Goal: Task Accomplishment & Management: Manage account settings

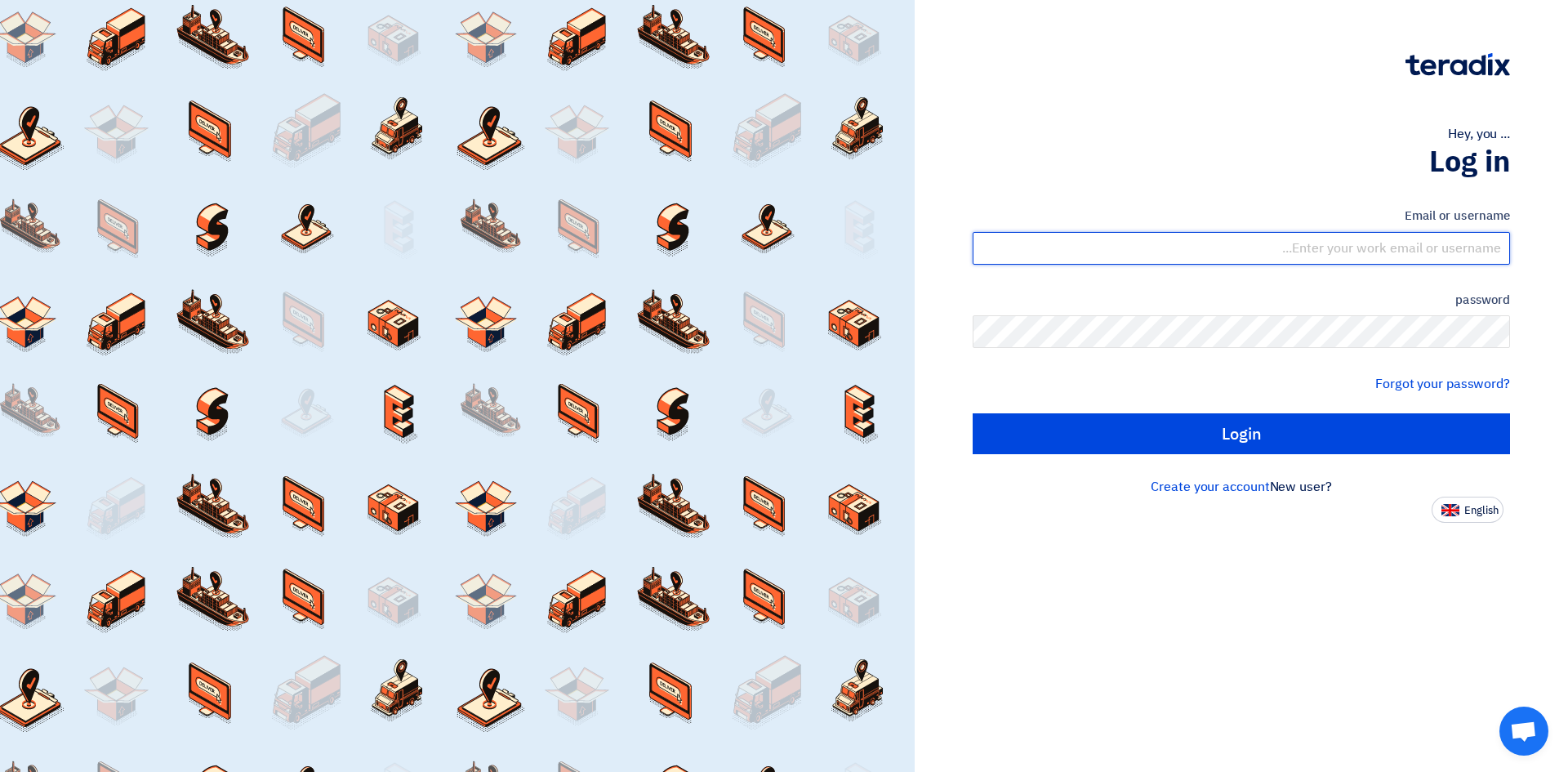
click at [1435, 252] on input "text" at bounding box center [1241, 248] width 537 height 33
type input "[EMAIL_ADDRESS][DOMAIN_NAME]"
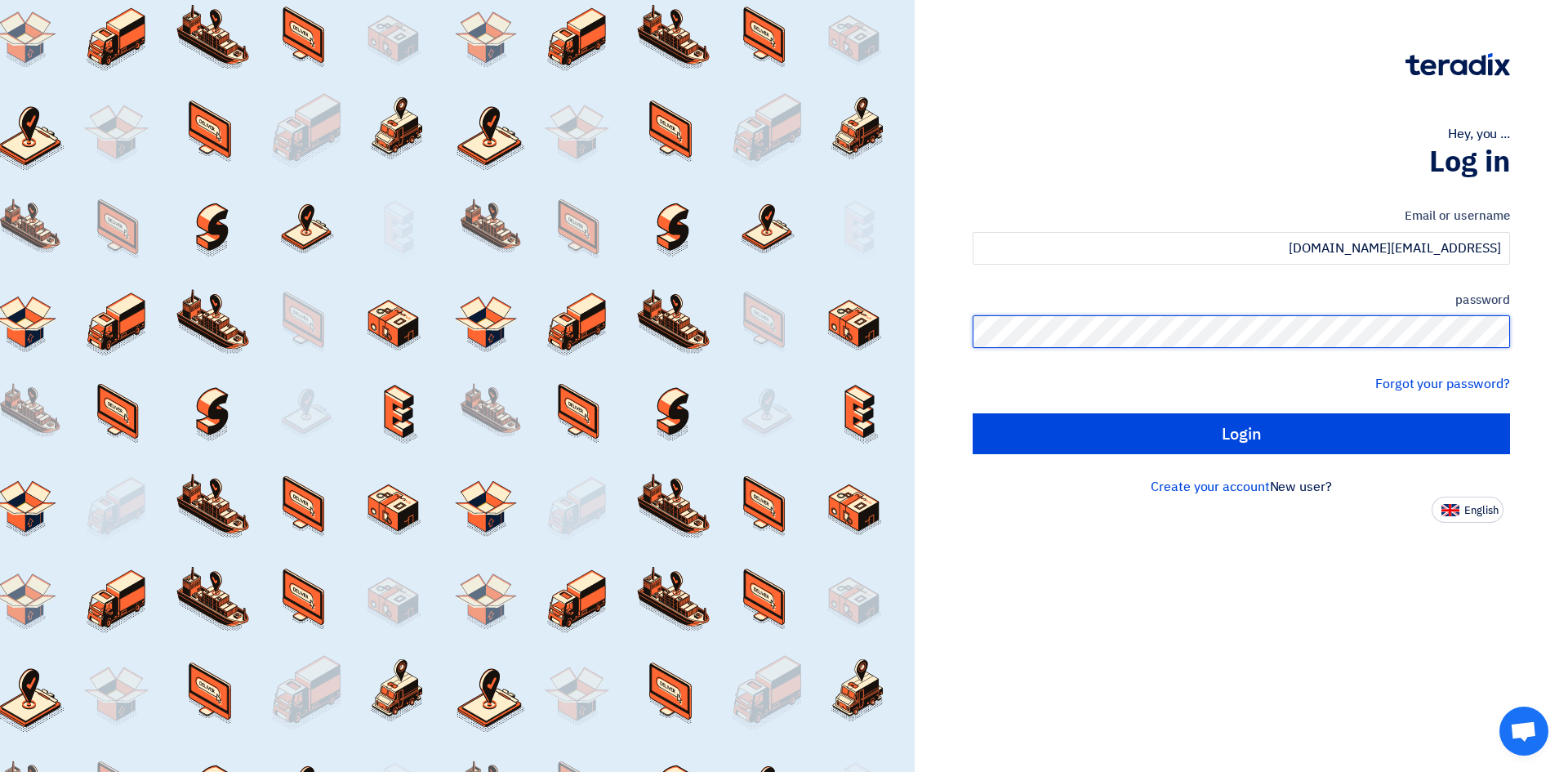
click at [973, 413] on input "Login" at bounding box center [1241, 434] width 537 height 40
type input "Sign in"
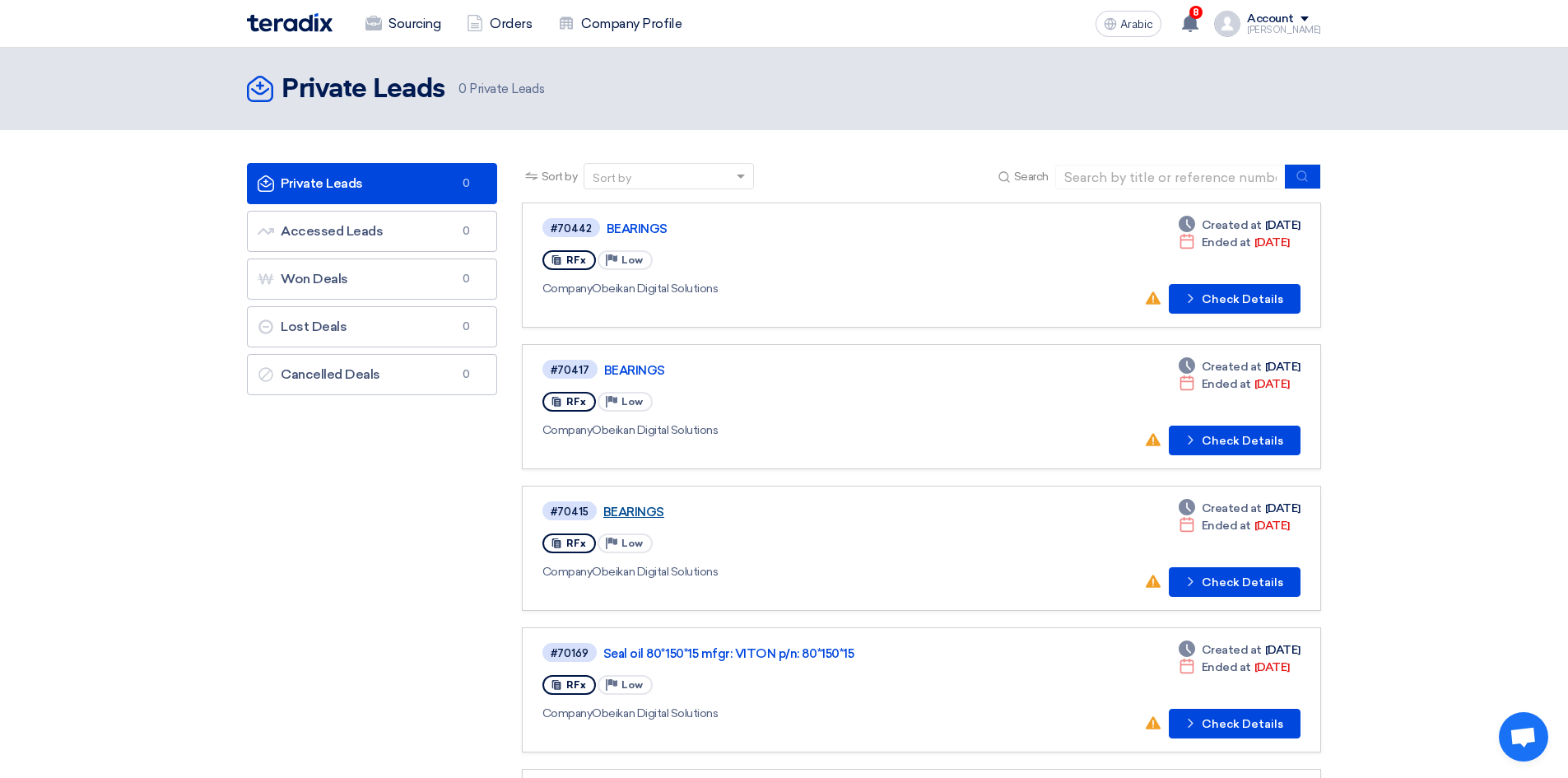
click at [630, 513] on font "BEARINGS" at bounding box center [634, 512] width 61 height 15
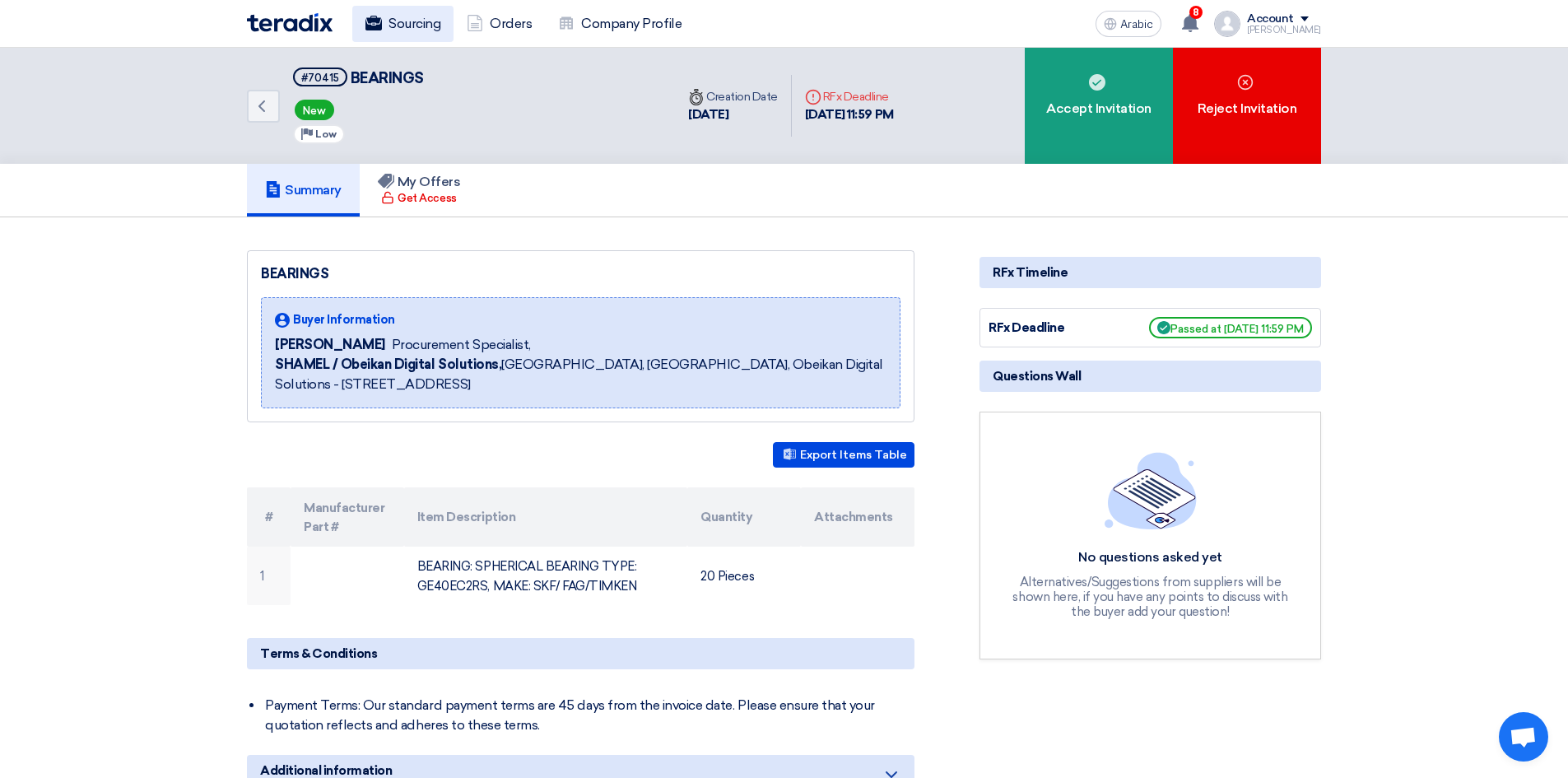
click at [419, 30] on font "Sourcing" at bounding box center [415, 23] width 52 height 16
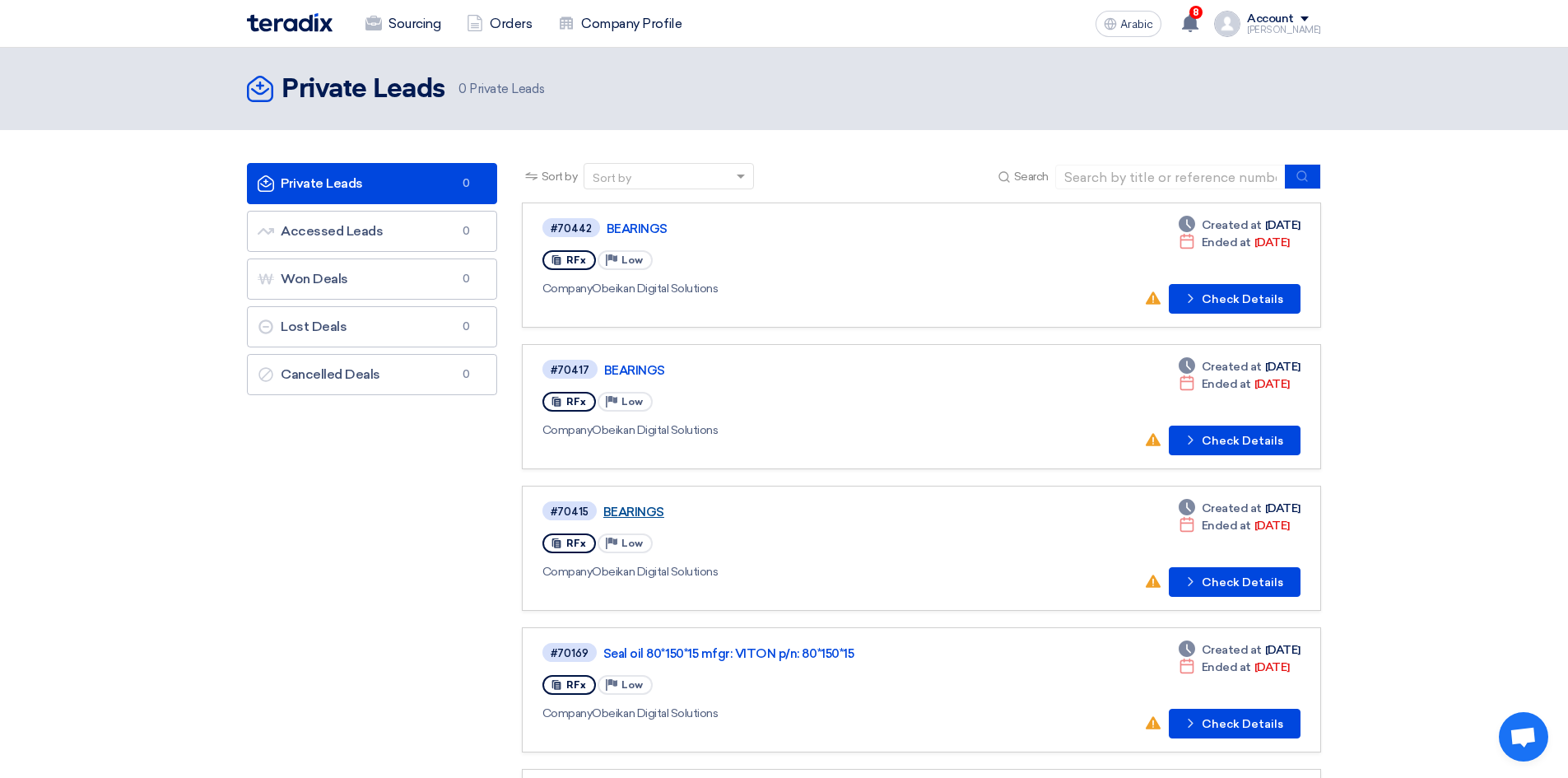
click at [648, 510] on font "BEARINGS" at bounding box center [634, 512] width 61 height 15
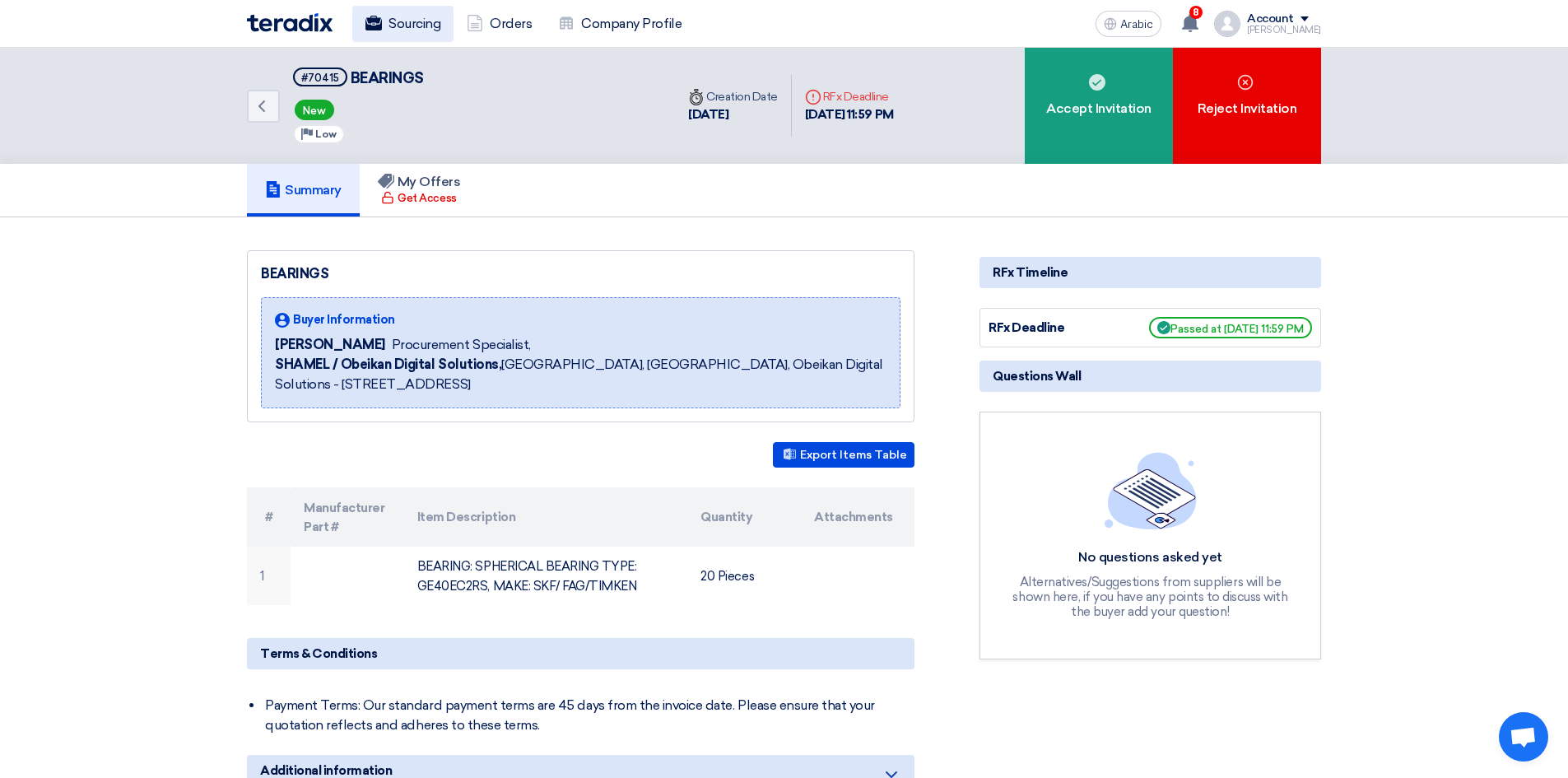
click at [423, 20] on font "Sourcing" at bounding box center [415, 23] width 52 height 16
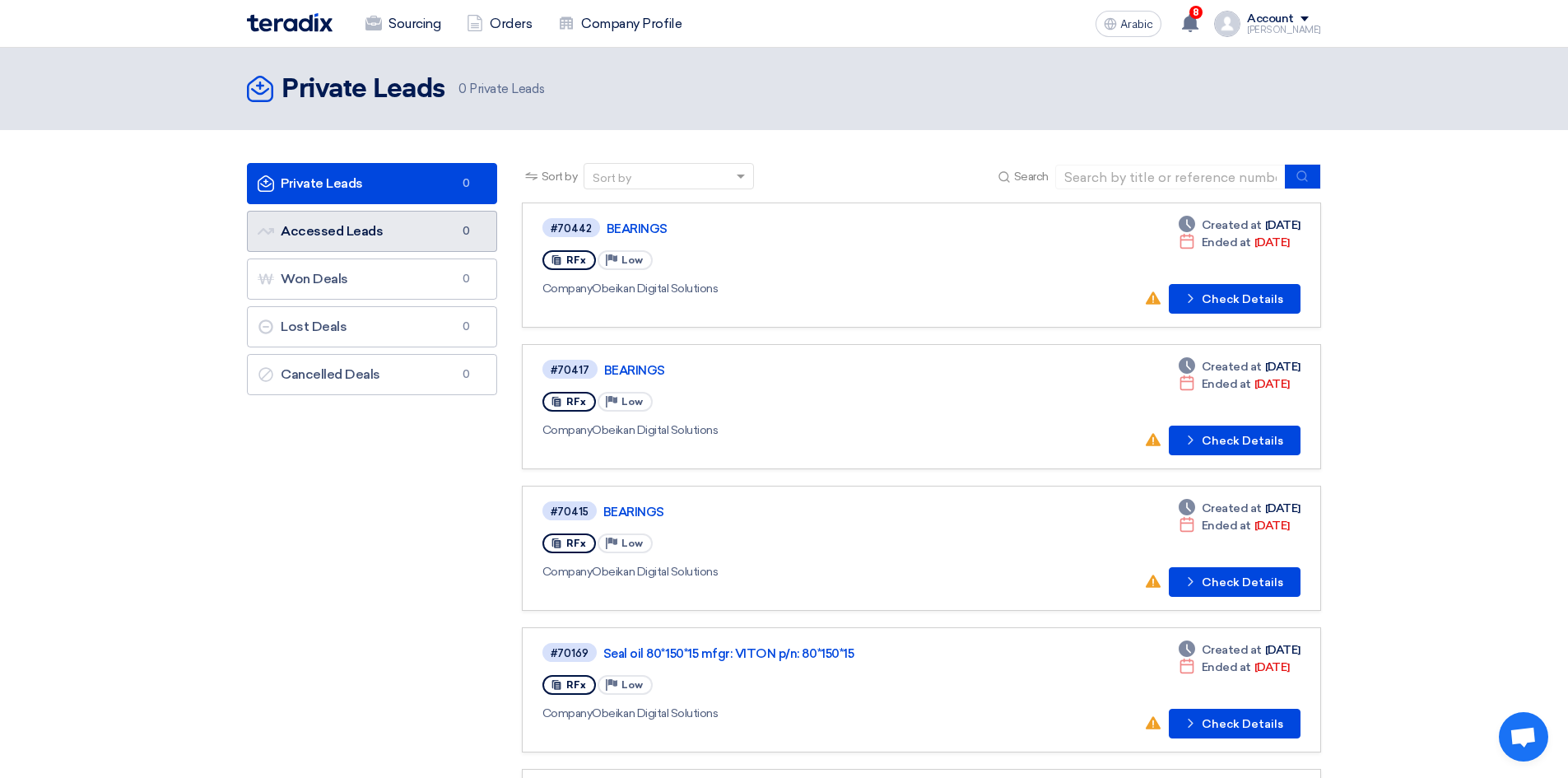
click at [413, 233] on link "Accessed Leads Accessed Leads 0" at bounding box center [372, 231] width 250 height 41
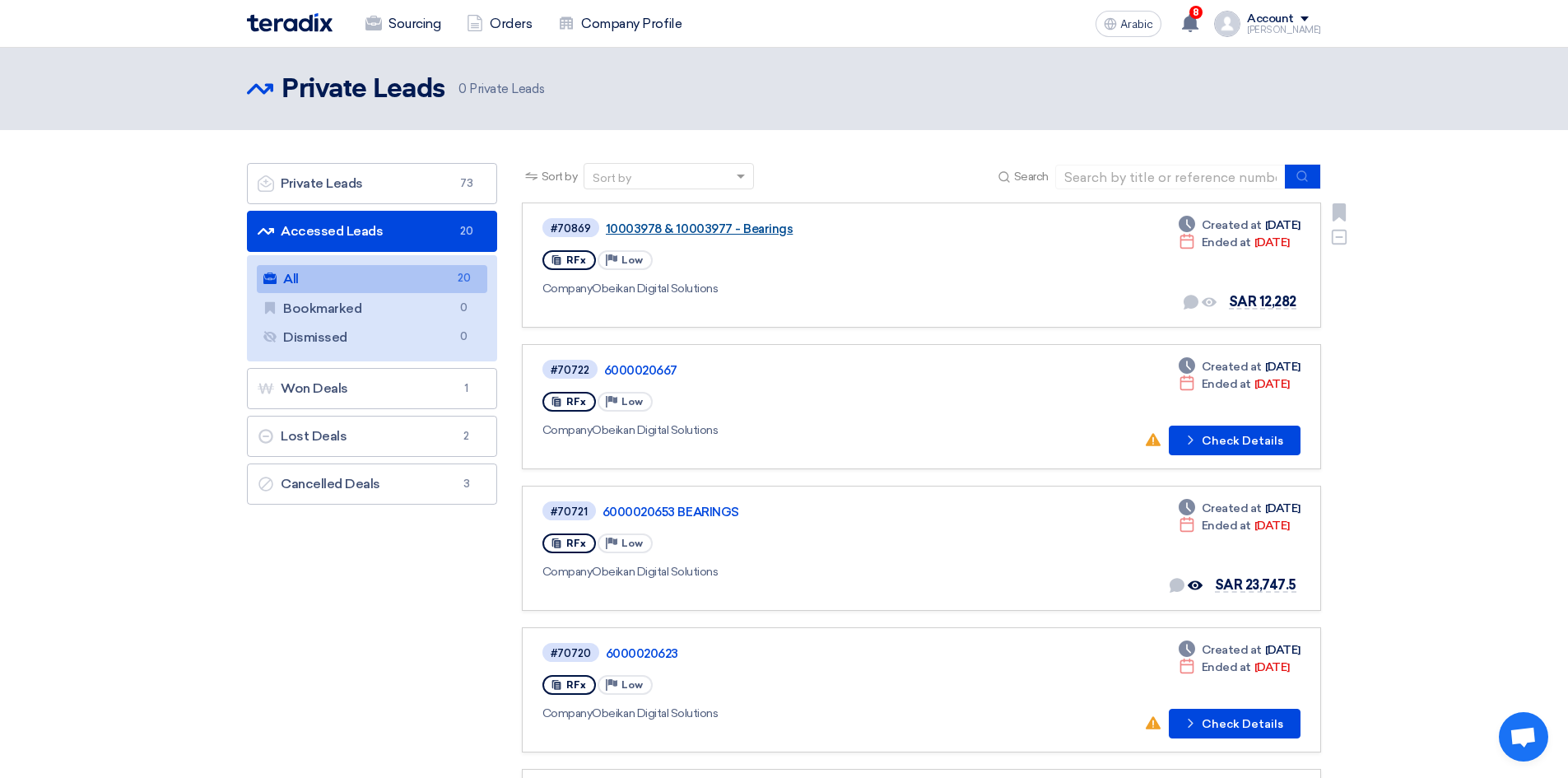
click at [765, 226] on font "10003978 & 10003977 - Bearings" at bounding box center [700, 229] width 188 height 15
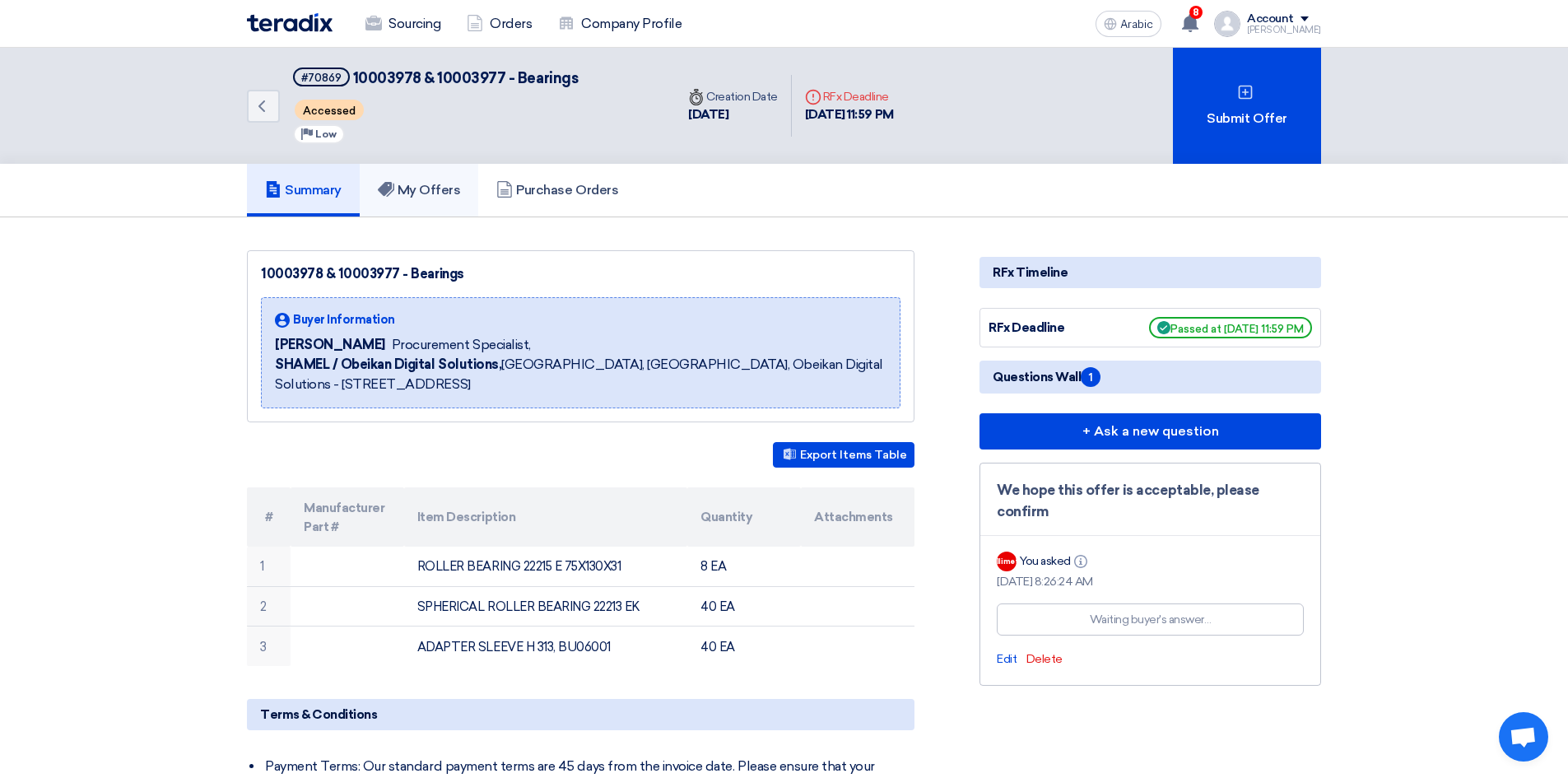
click at [440, 184] on font "My Offers" at bounding box center [428, 190] width 63 height 16
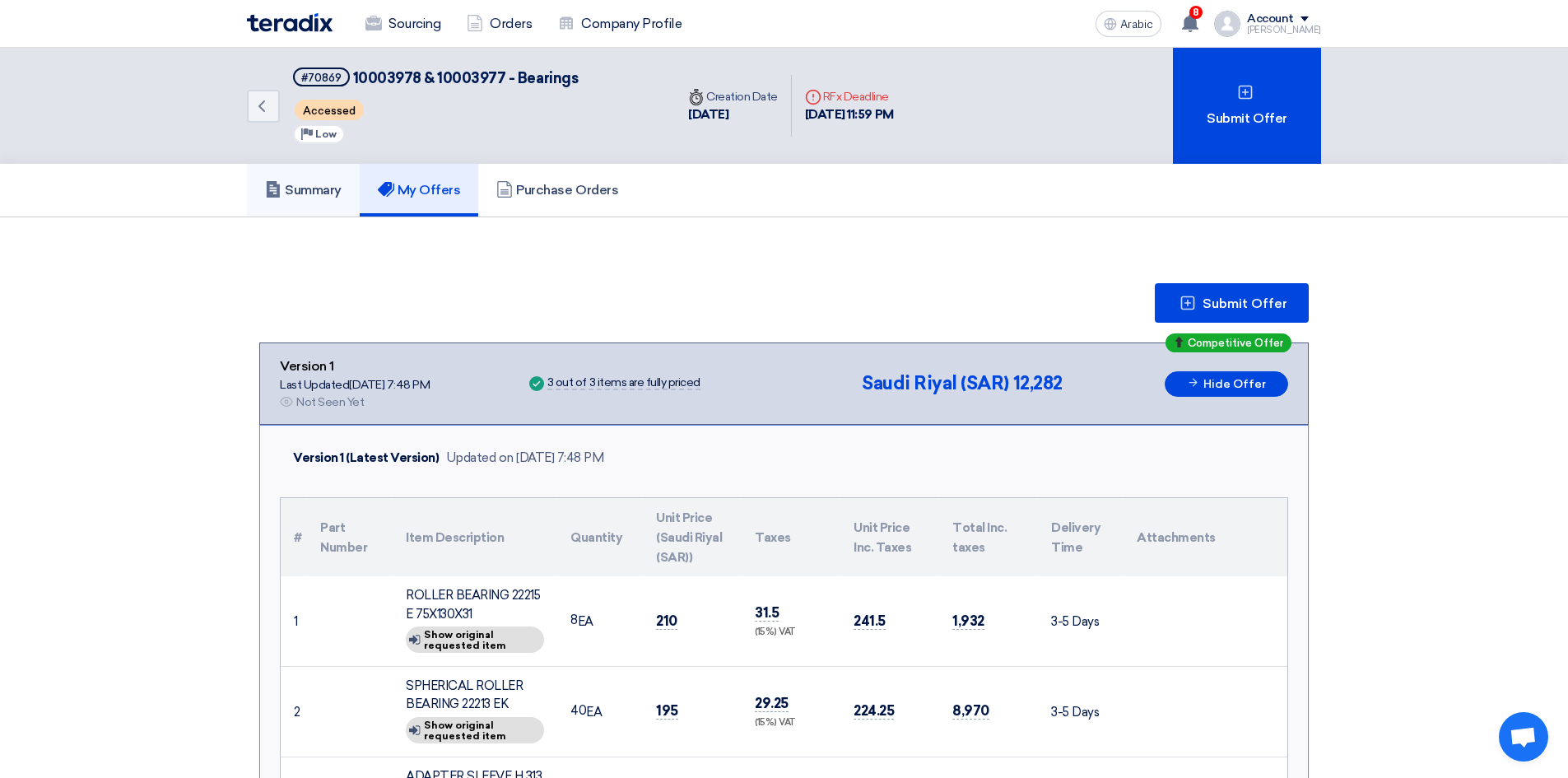
click at [332, 194] on font "Summary" at bounding box center [313, 190] width 57 height 16
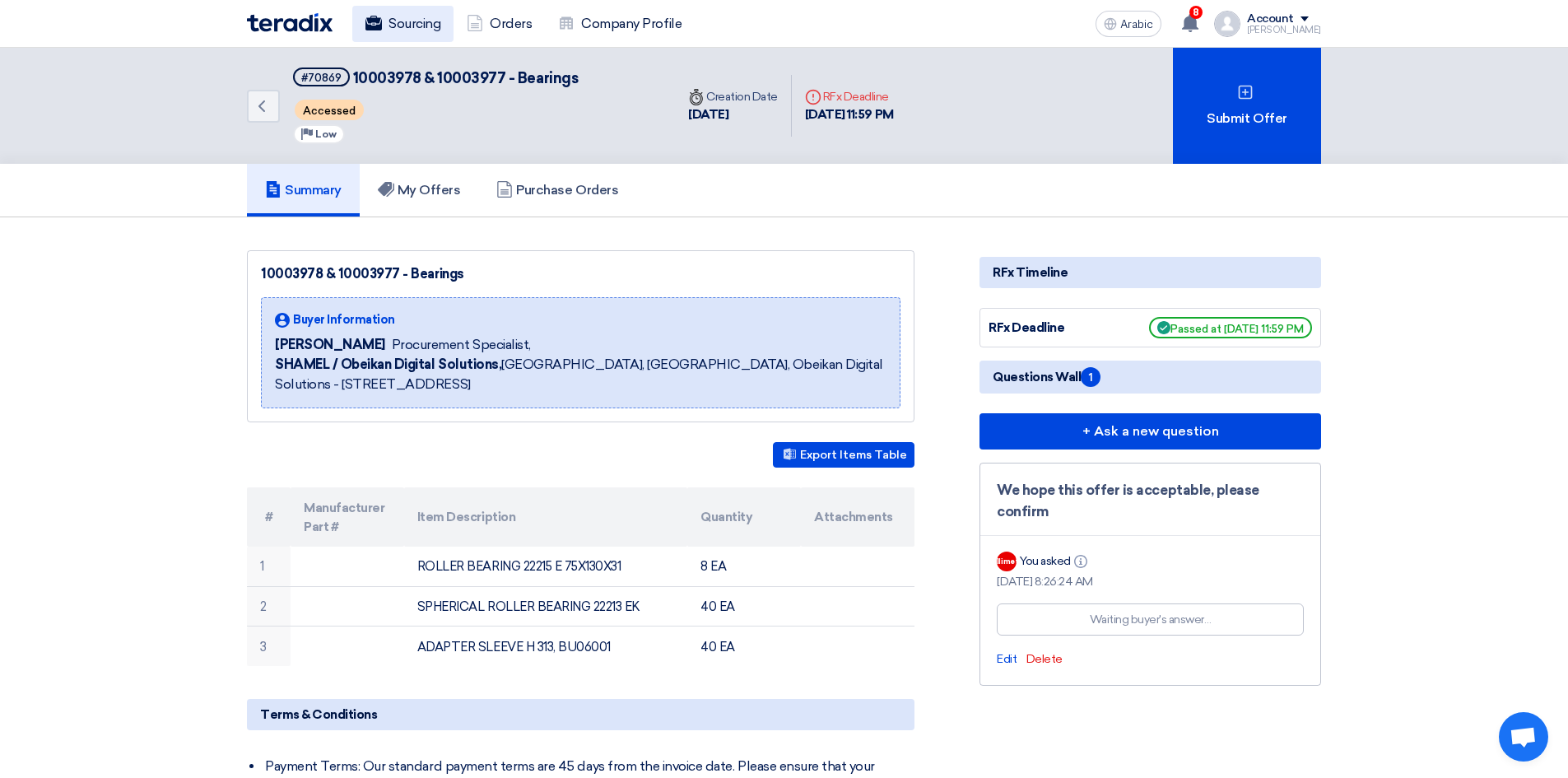
click at [415, 26] on font "Sourcing" at bounding box center [415, 23] width 52 height 16
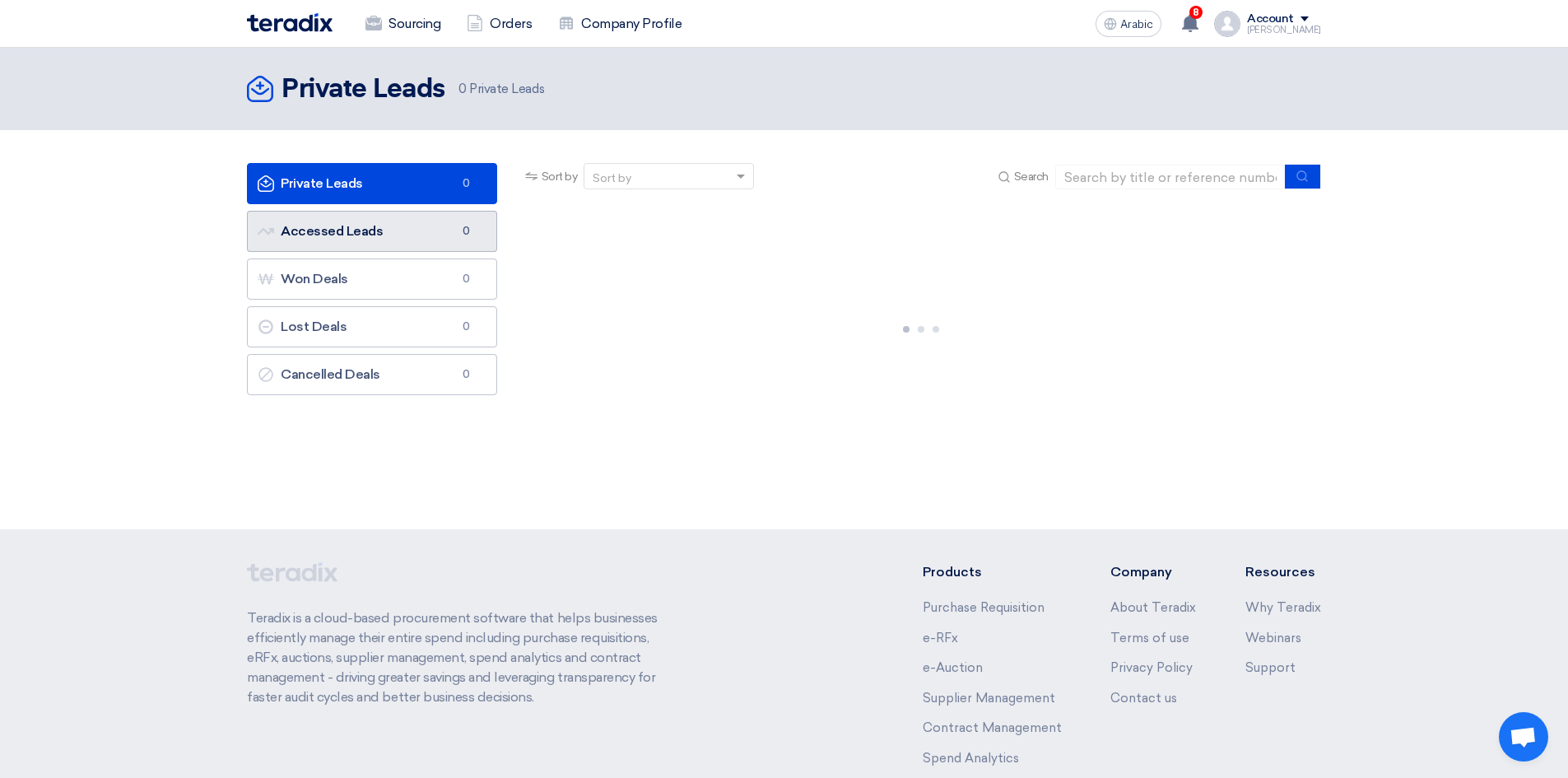
click at [367, 232] on font "Accessed Leads" at bounding box center [331, 231] width 102 height 16
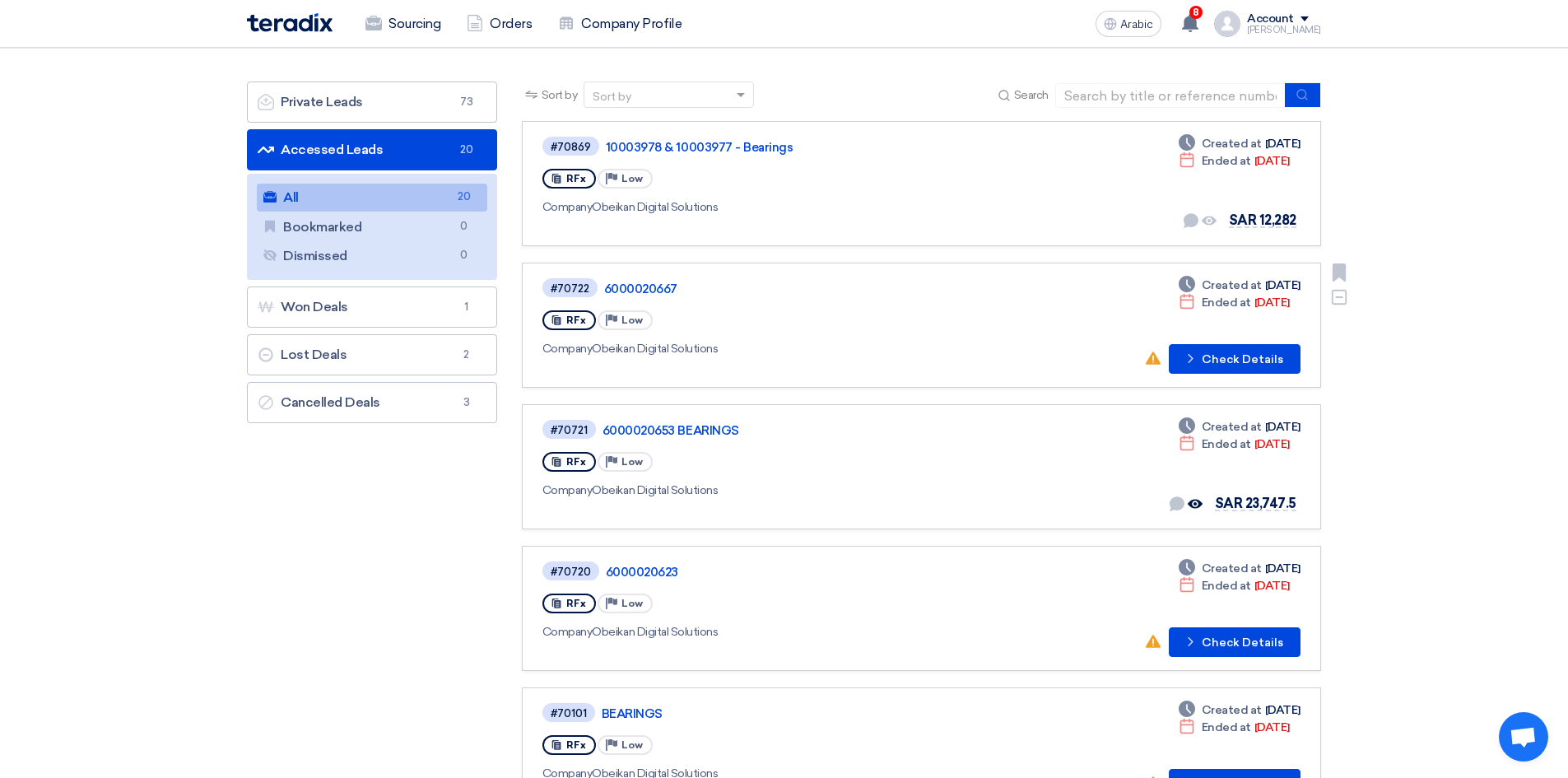
scroll to position [82, 0]
click at [726, 433] on font "6000020653 BEARINGS" at bounding box center [671, 429] width 137 height 15
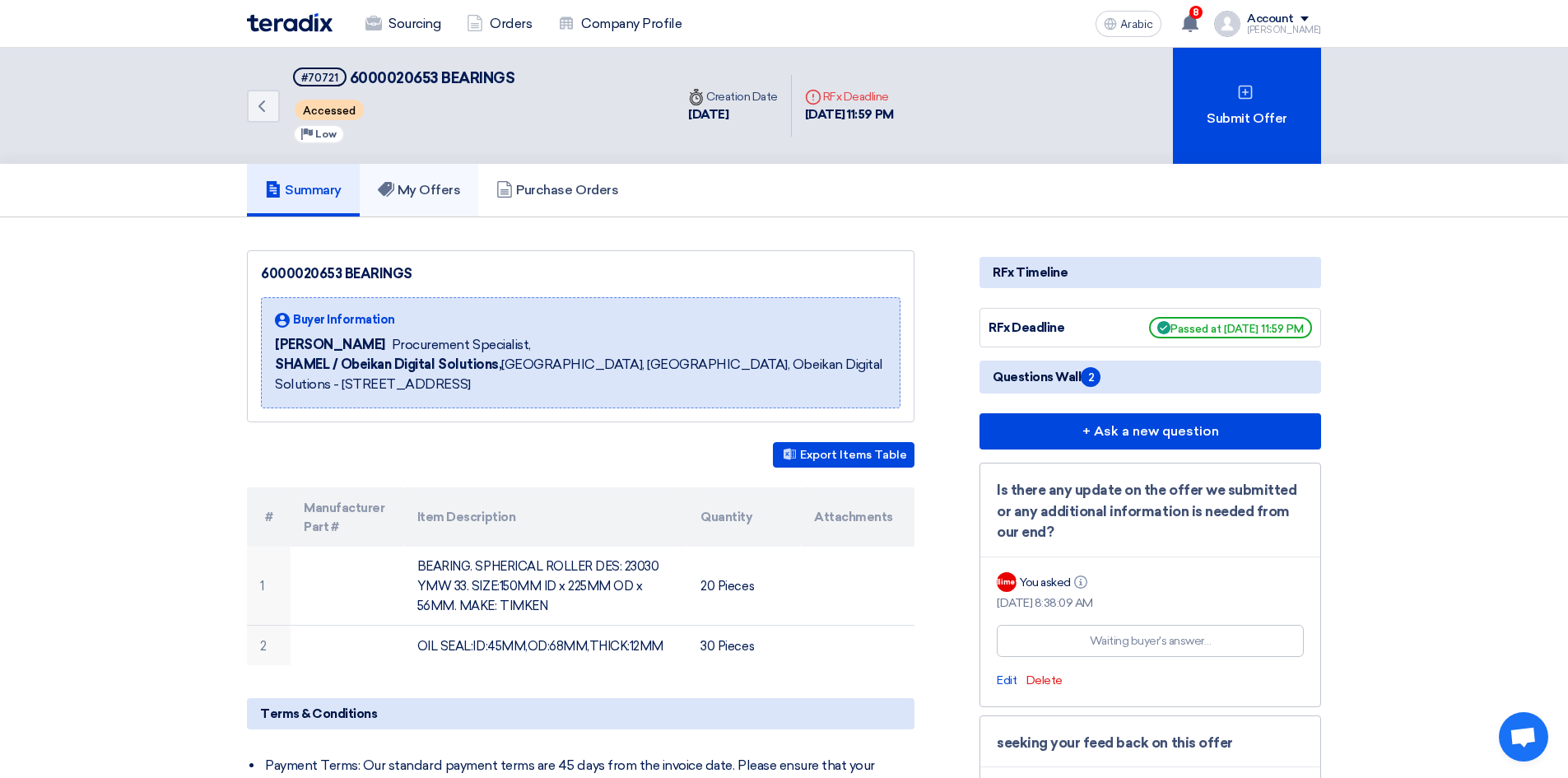
click at [438, 199] on h5 "My Offers" at bounding box center [420, 190] width 83 height 16
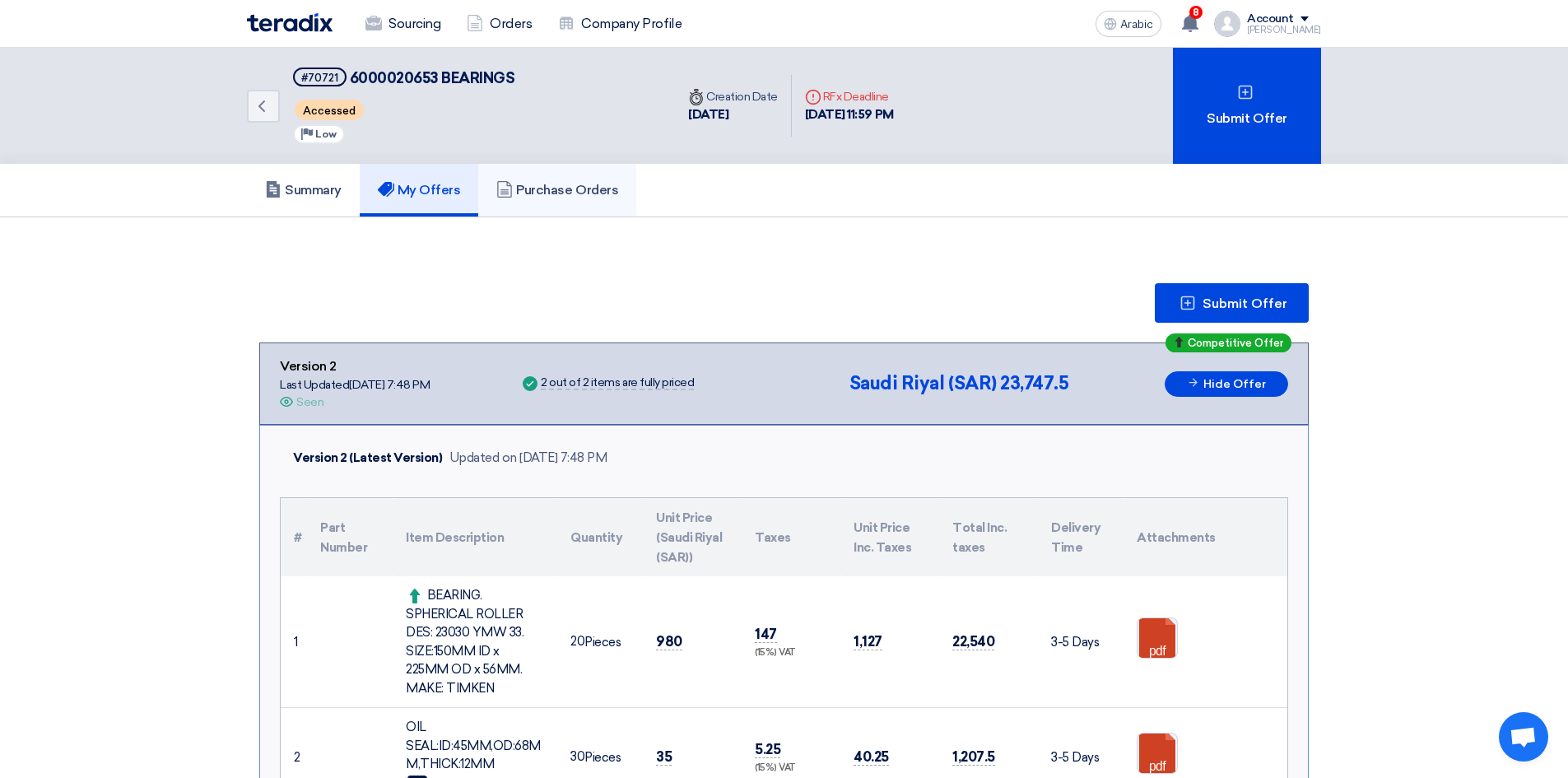
click at [575, 186] on font "Purchase Orders" at bounding box center [567, 190] width 102 height 16
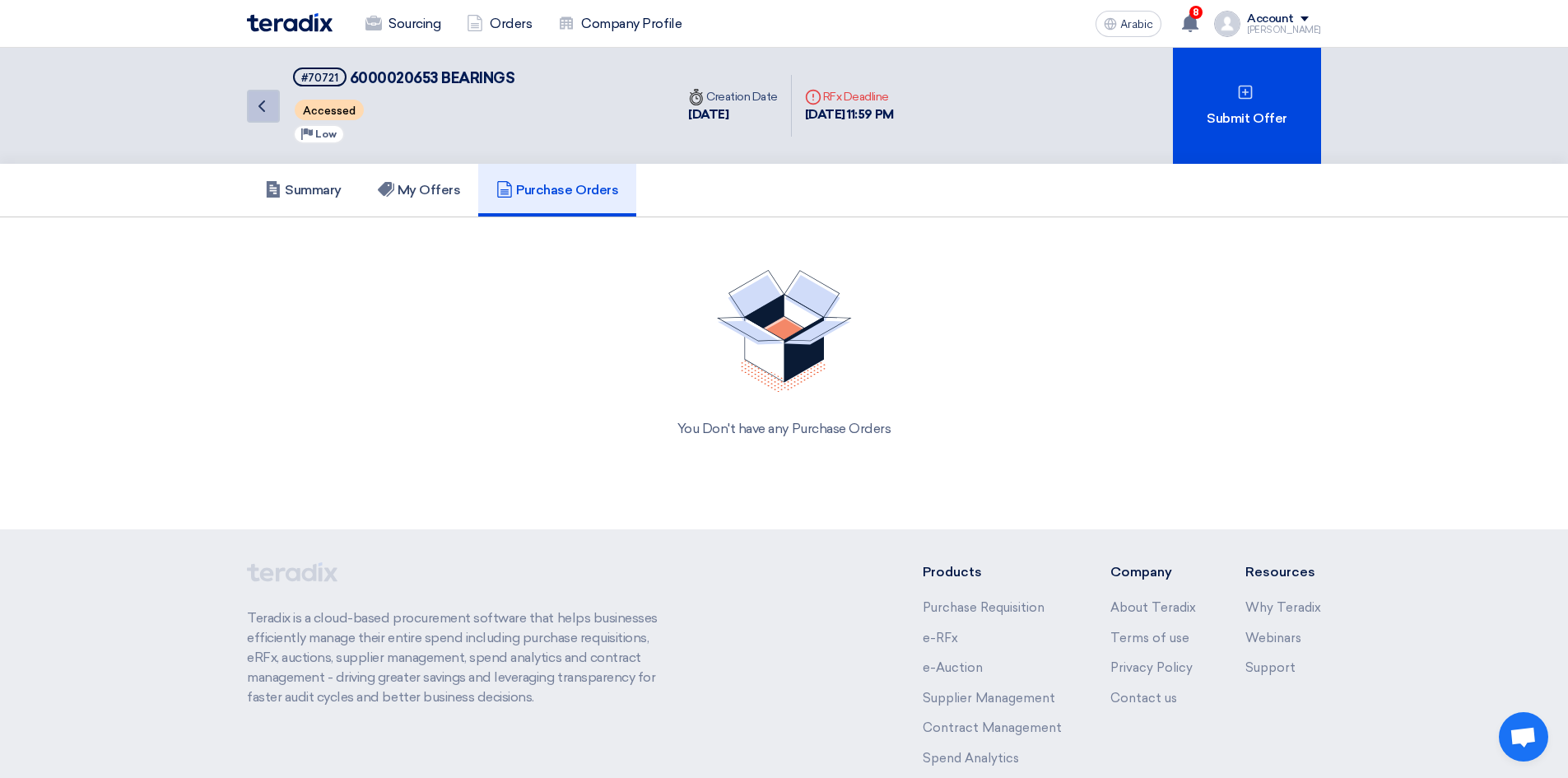
click at [262, 108] on use at bounding box center [262, 107] width 7 height 12
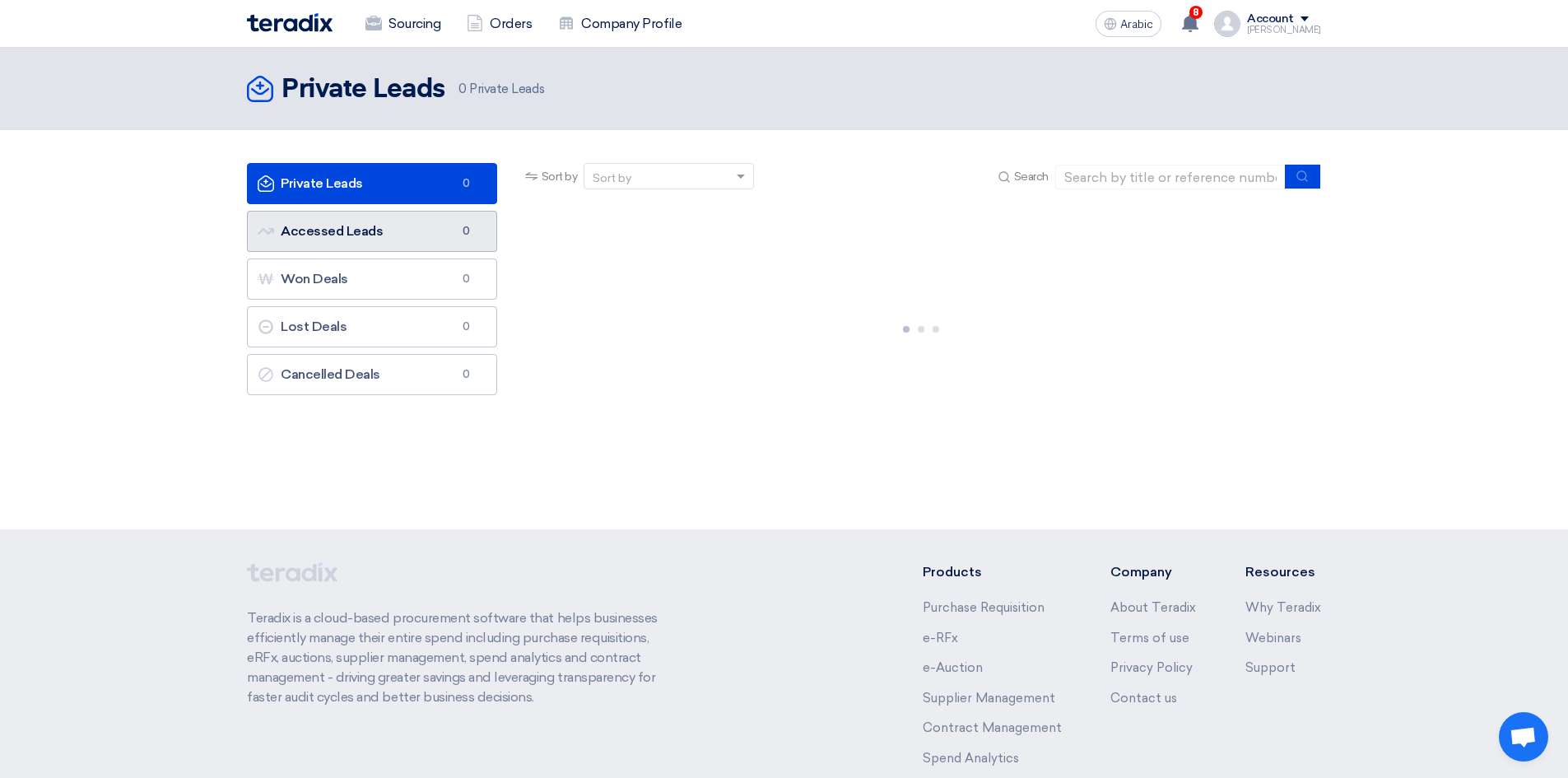
click at [312, 238] on link "Accessed Leads Accessed Leads 0" at bounding box center [372, 231] width 250 height 41
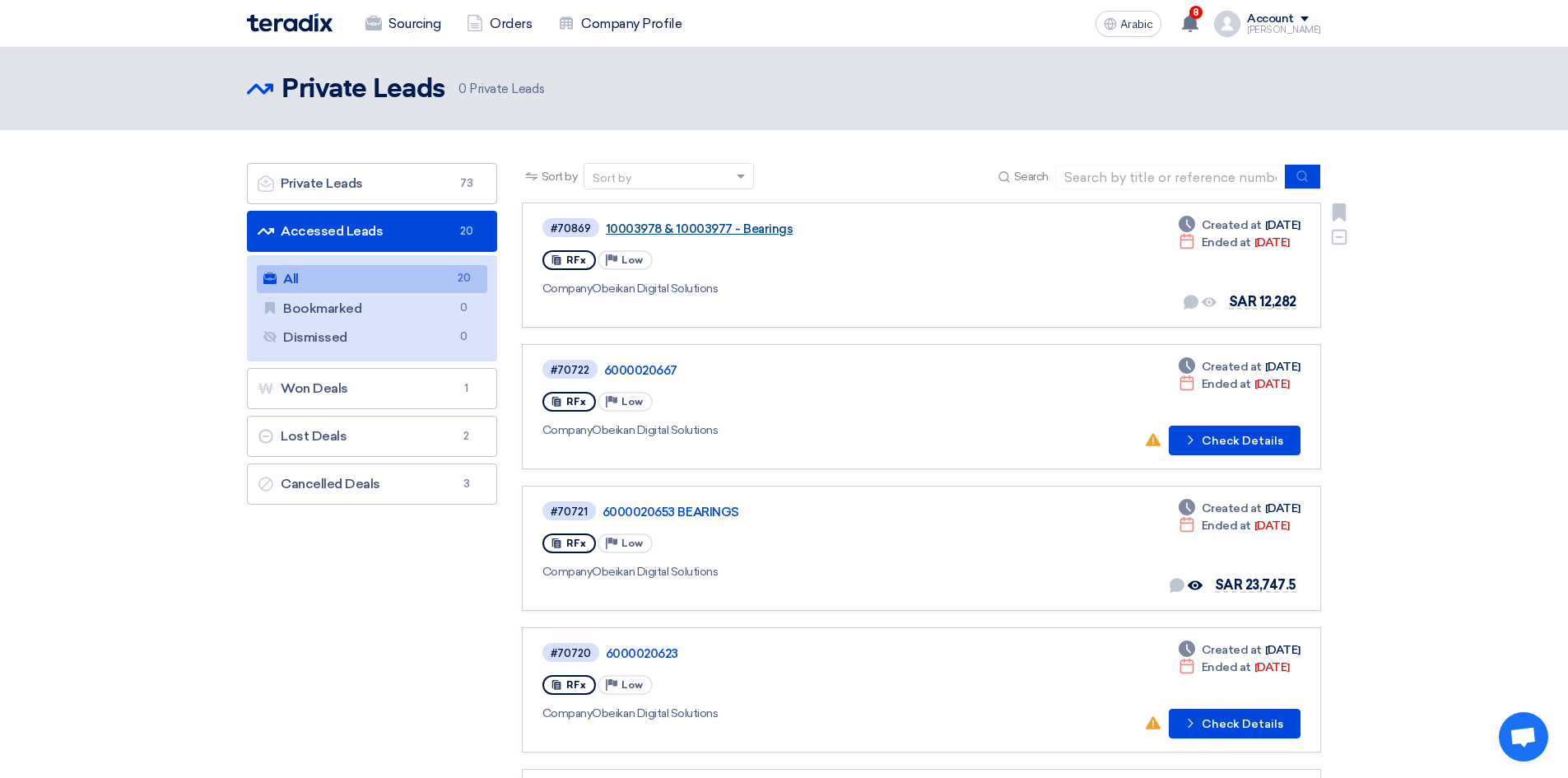
click at [670, 229] on font "10003978 & 10003977 - Bearings" at bounding box center [700, 229] width 188 height 15
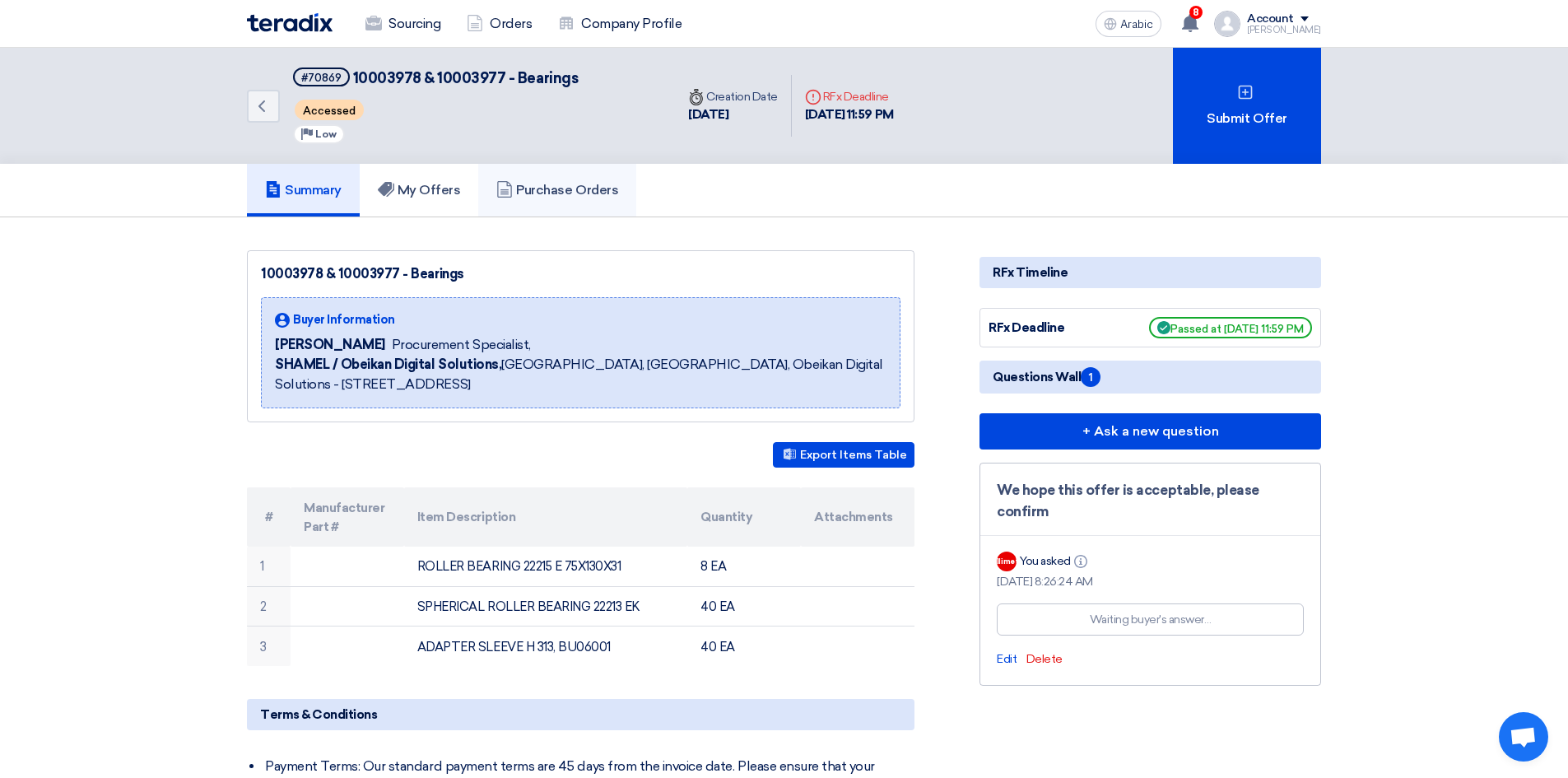
click at [545, 192] on font "Purchase Orders" at bounding box center [567, 190] width 102 height 16
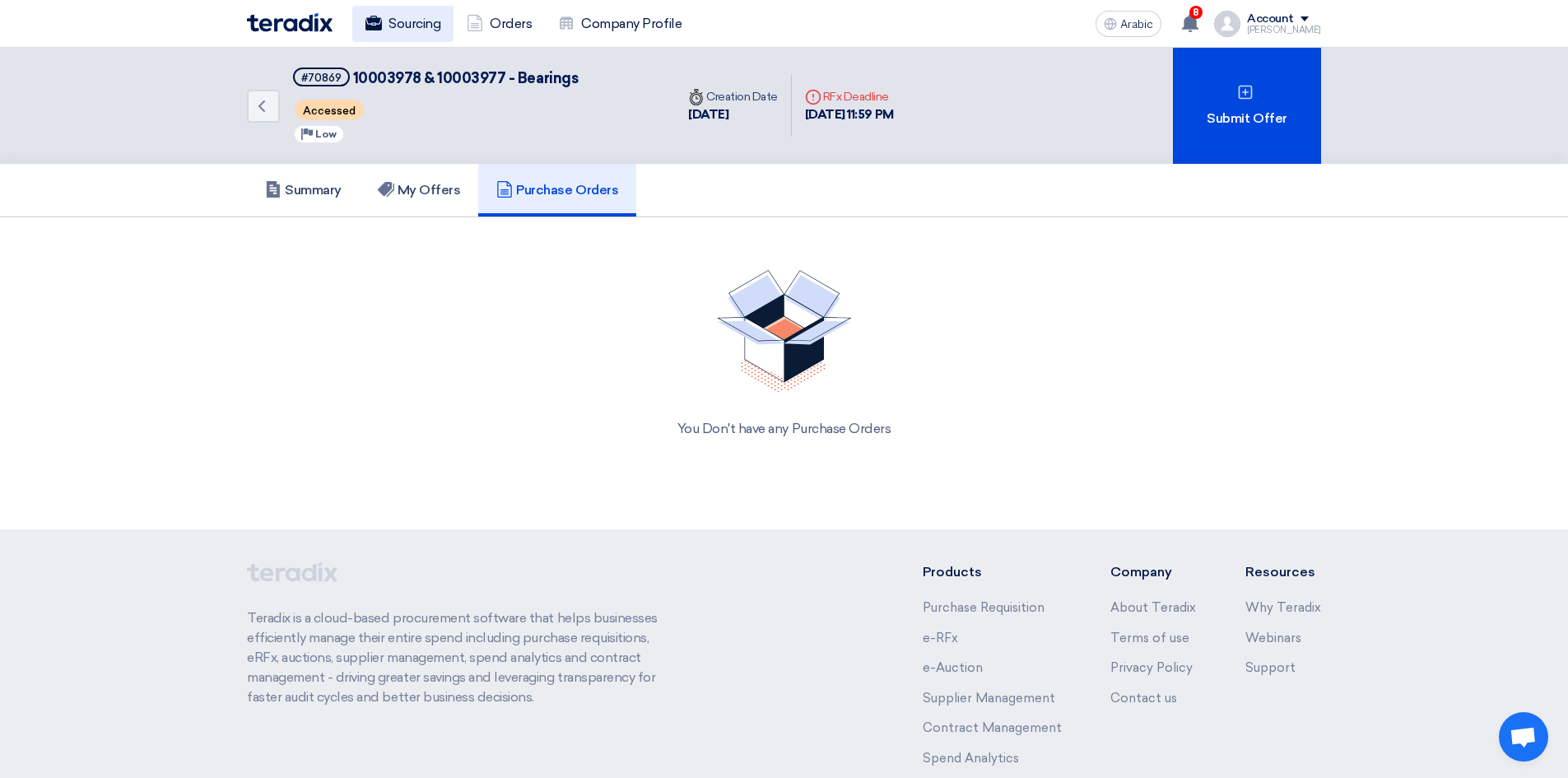
click at [404, 26] on font "Sourcing" at bounding box center [415, 23] width 52 height 16
